Goal: Task Accomplishment & Management: Use online tool/utility

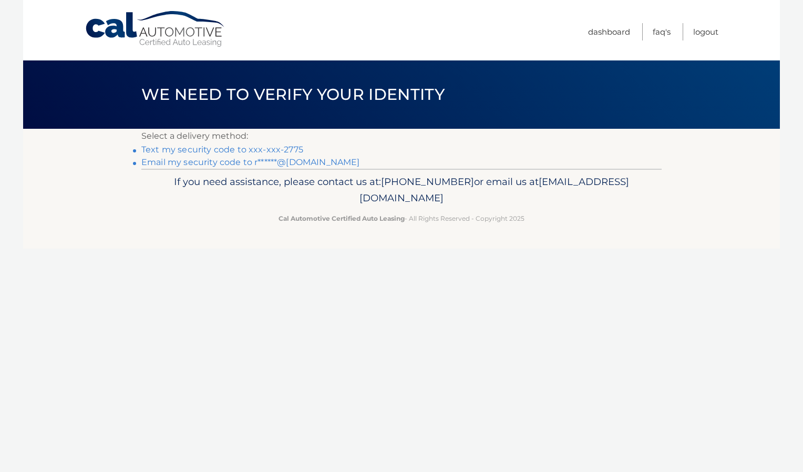
click at [263, 147] on link "Text my security code to xxx-xxx-2775" at bounding box center [222, 150] width 162 height 10
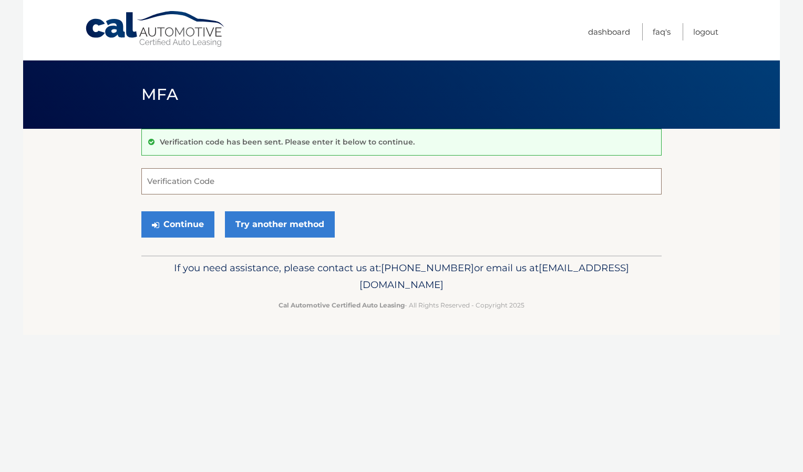
click at [201, 173] on input "Verification Code" at bounding box center [401, 181] width 520 height 26
type input "475451"
click at [193, 221] on button "Continue" at bounding box center [177, 224] width 73 height 26
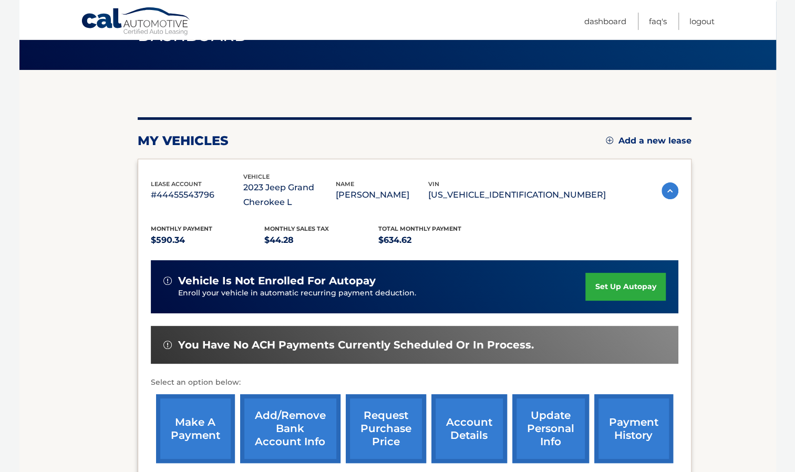
scroll to position [63, 0]
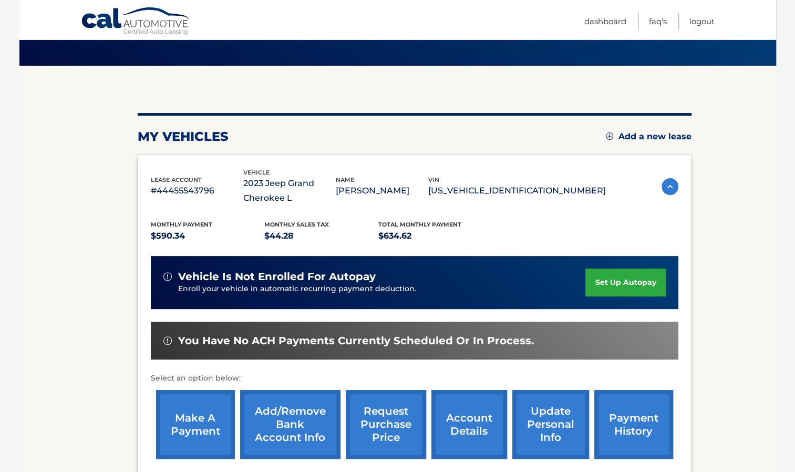
click at [190, 425] on link "make a payment" at bounding box center [195, 424] width 79 height 69
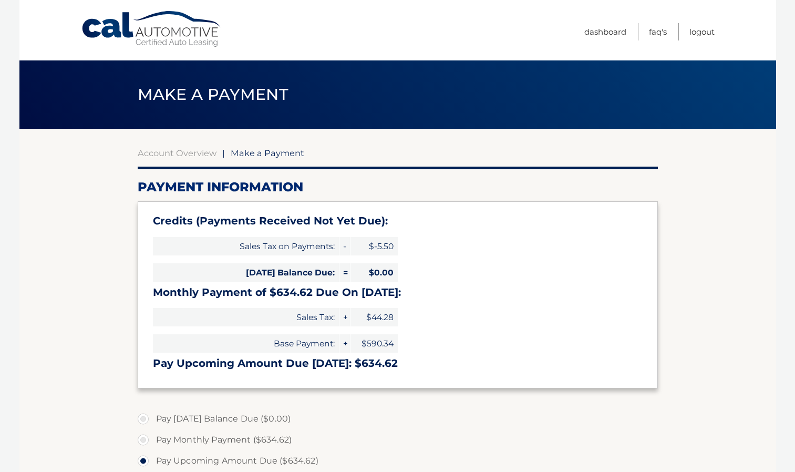
select select "ZmRhY2RlMzMtMDkxNS00MmEwLTk0MWQtYjc5OGJmYjZhYzNm"
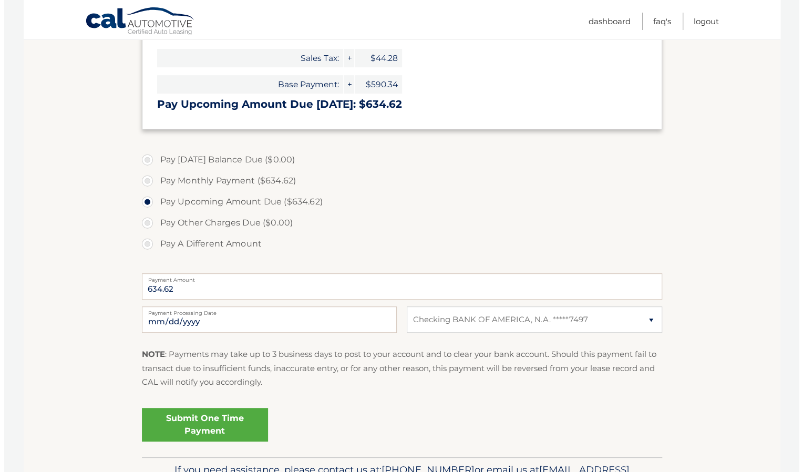
scroll to position [284, 0]
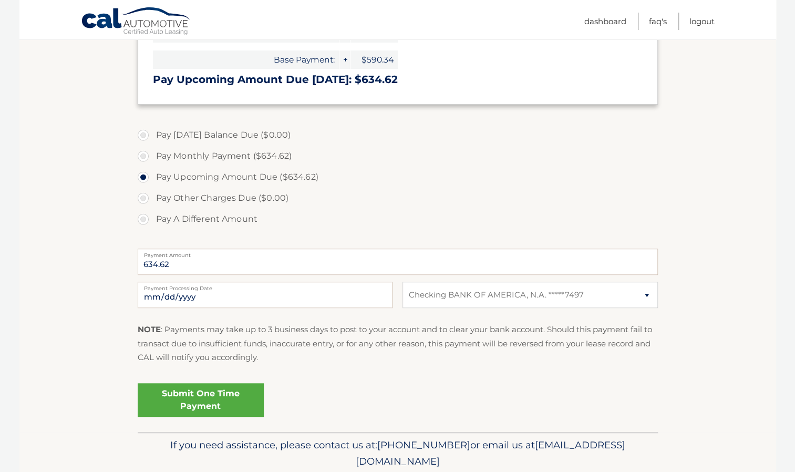
click at [197, 402] on link "Submit One Time Payment" at bounding box center [201, 400] width 126 height 34
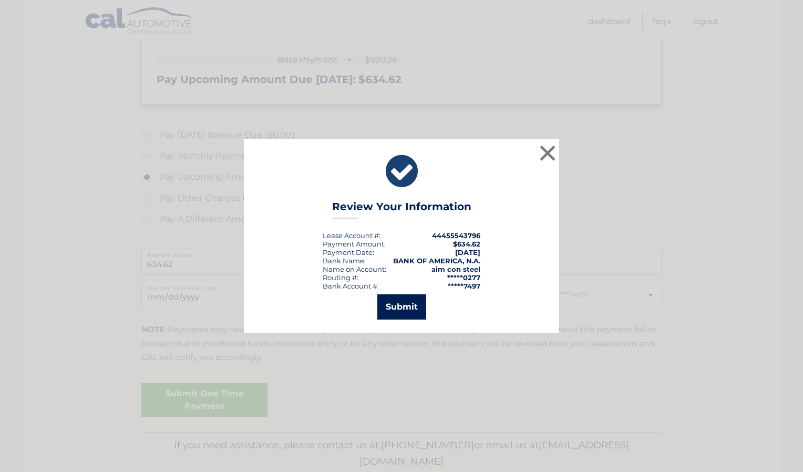
click at [401, 314] on button "Submit" at bounding box center [401, 306] width 49 height 25
